Goal: Task Accomplishment & Management: Use online tool/utility

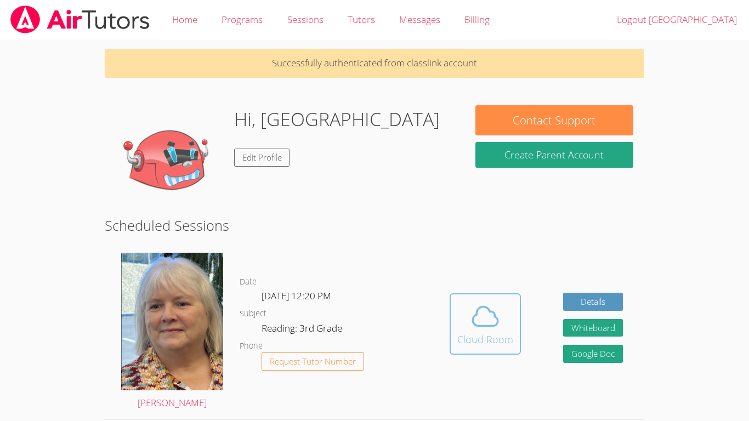
click at [492, 322] on icon at bounding box center [485, 316] width 31 height 31
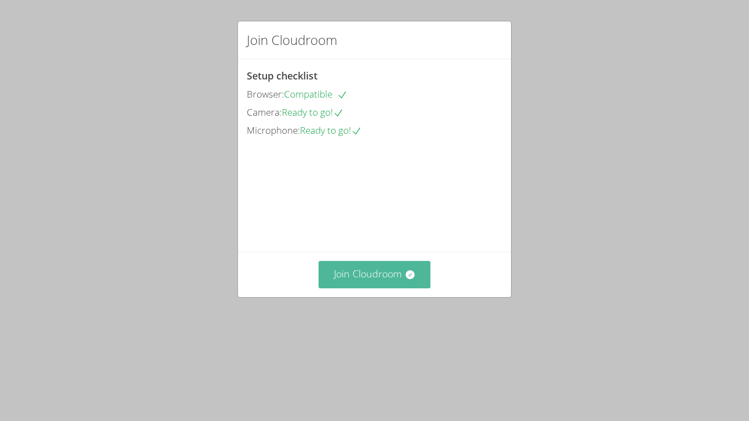
click at [360, 288] on button "Join Cloudroom" at bounding box center [375, 274] width 112 height 27
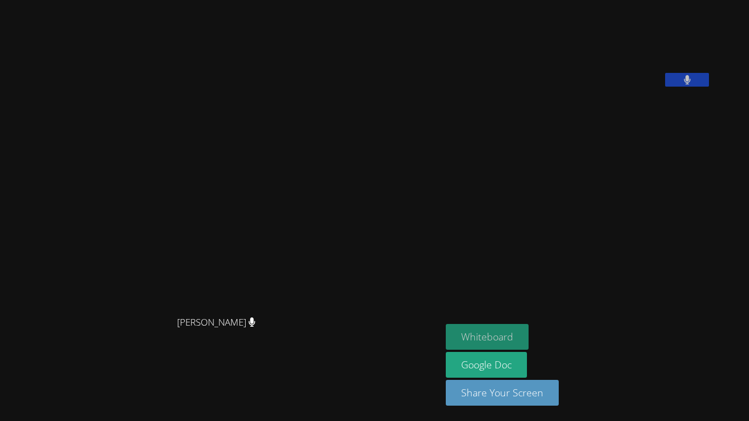
click at [529, 335] on button "Whiteboard" at bounding box center [487, 337] width 83 height 26
click at [709, 89] on div at bounding box center [687, 81] width 44 height 16
click at [690, 84] on icon at bounding box center [687, 79] width 7 height 9
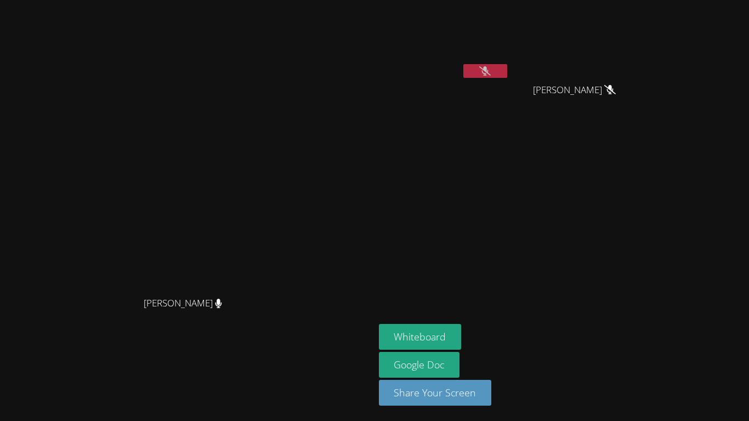
click at [491, 72] on icon at bounding box center [485, 70] width 12 height 9
click at [507, 69] on button at bounding box center [485, 71] width 44 height 14
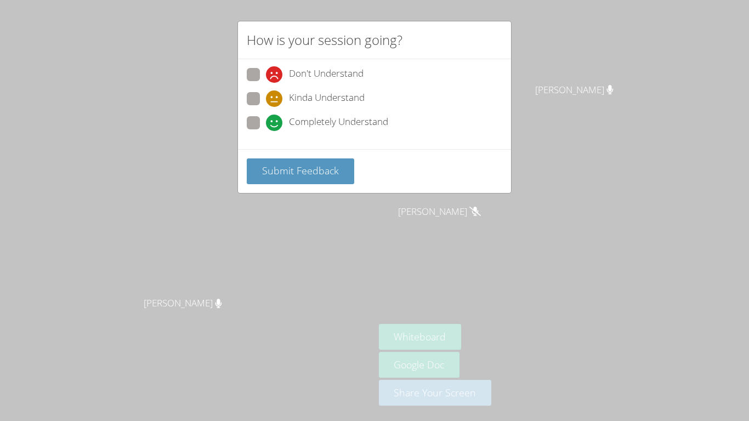
click at [330, 124] on span "Completely Understand" at bounding box center [338, 123] width 99 height 16
click at [275, 124] on input "Completely Understand" at bounding box center [270, 120] width 9 height 9
radio input "true"
click at [319, 178] on button "Submit Feedback" at bounding box center [300, 171] width 107 height 26
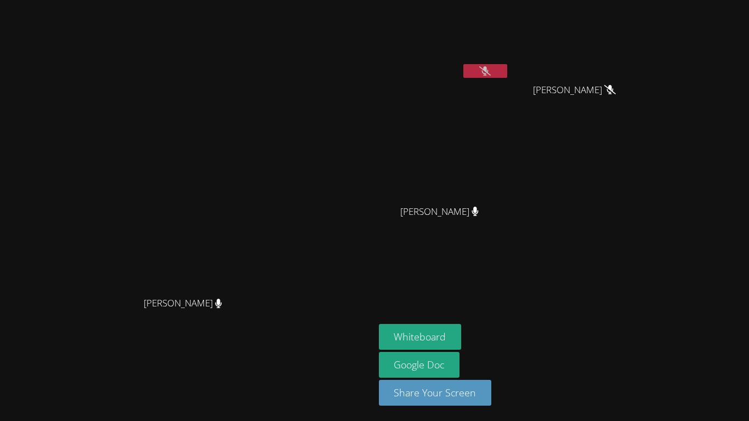
click at [507, 76] on button at bounding box center [485, 71] width 44 height 14
click at [269, 251] on video at bounding box center [187, 189] width 165 height 206
click at [507, 65] on button at bounding box center [485, 71] width 44 height 14
